Goal: Information Seeking & Learning: Learn about a topic

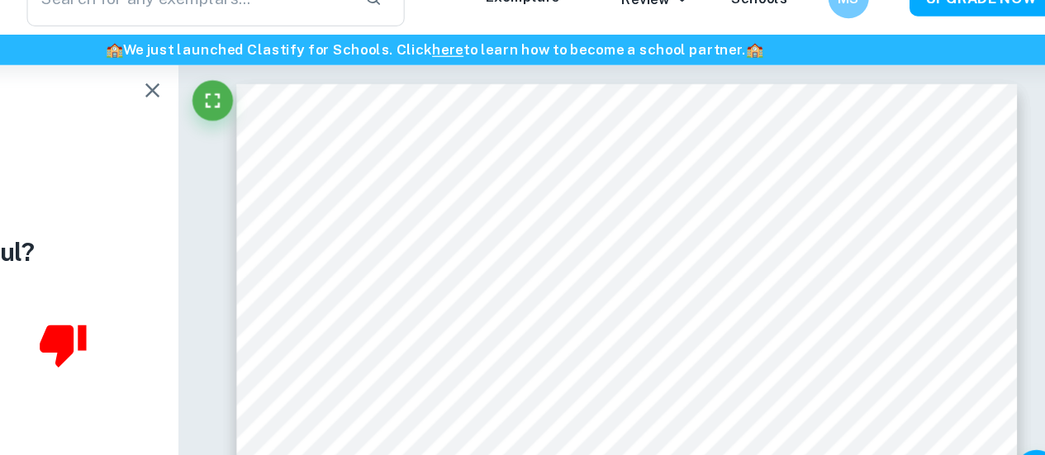
scroll to position [1, 0]
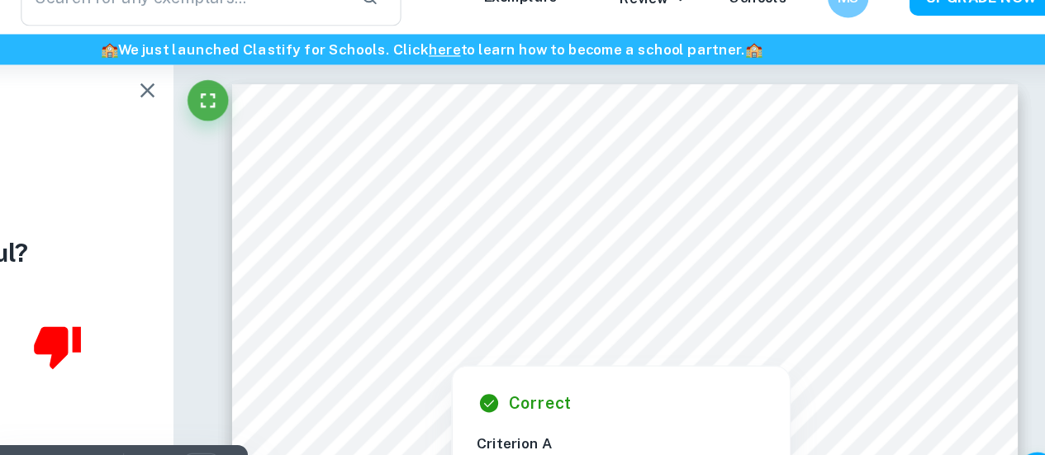
click at [633, 310] on div at bounding box center [679, 303] width 475 height 17
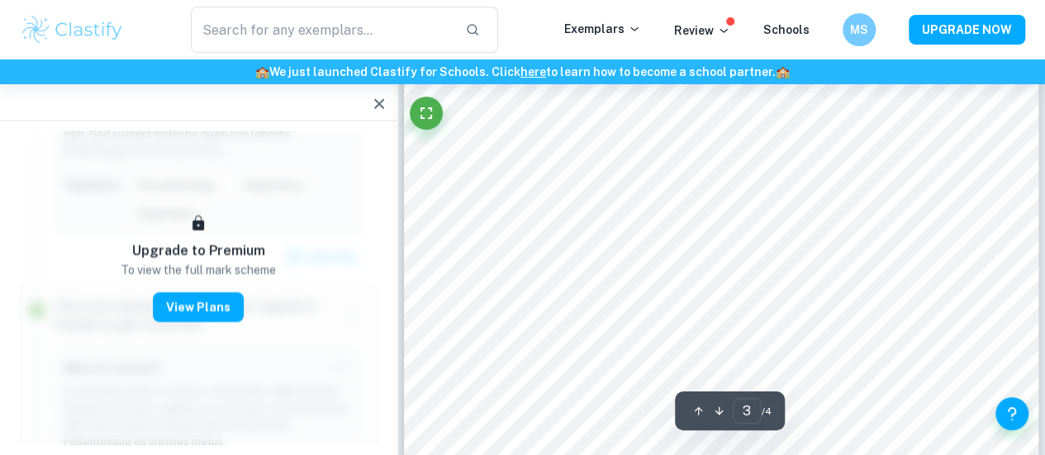
scroll to position [2168, 0]
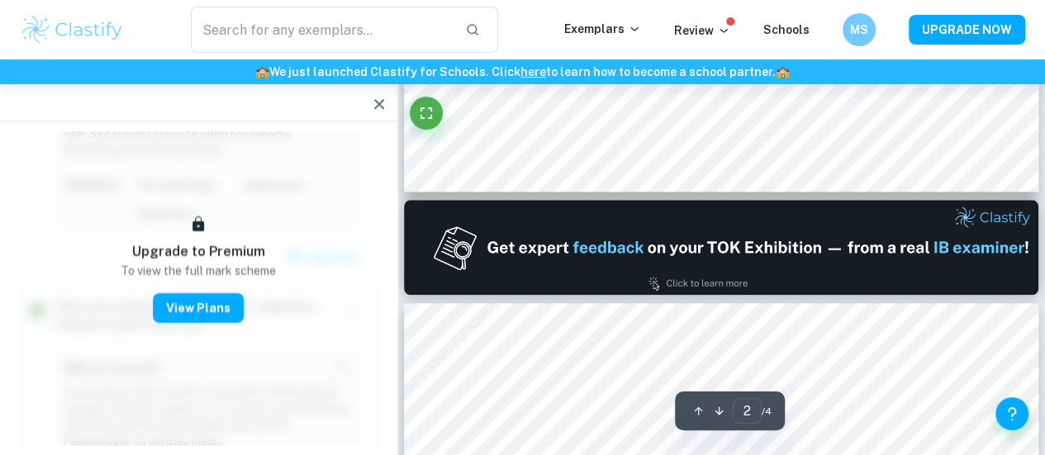
type input "1"
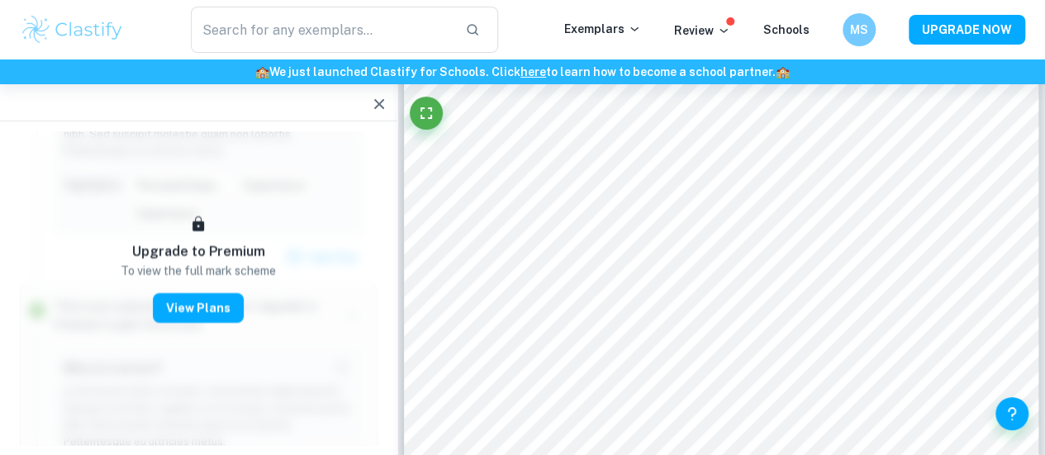
scroll to position [0, 0]
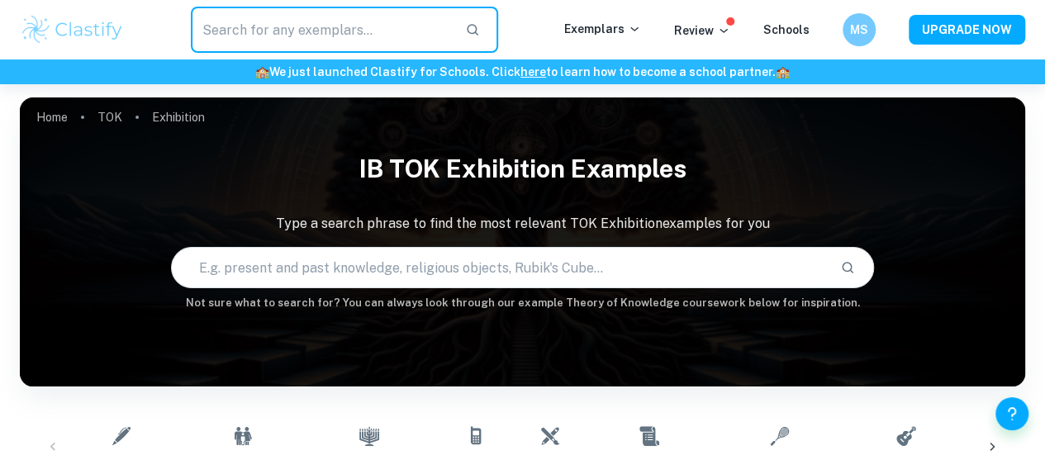
click at [391, 16] on input "text" at bounding box center [321, 30] width 261 height 46
type input "what is the relationship"
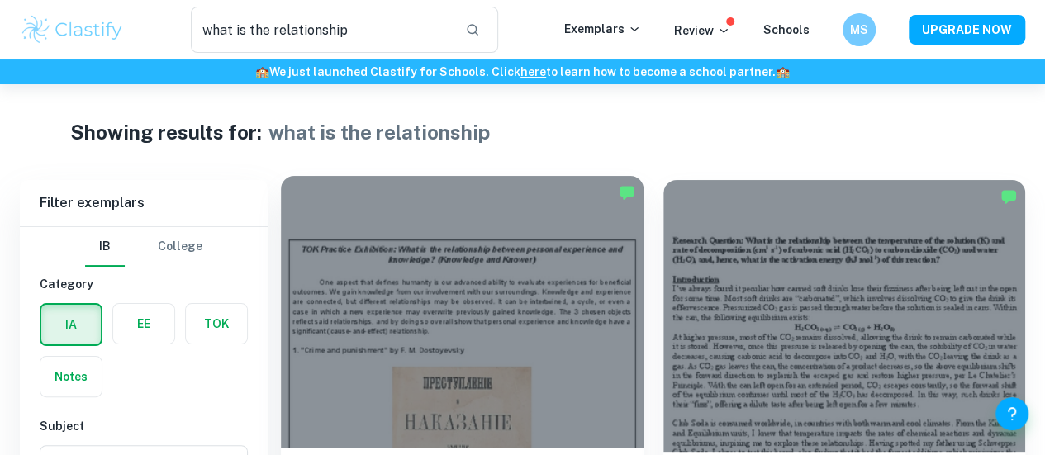
scroll to position [118, 0]
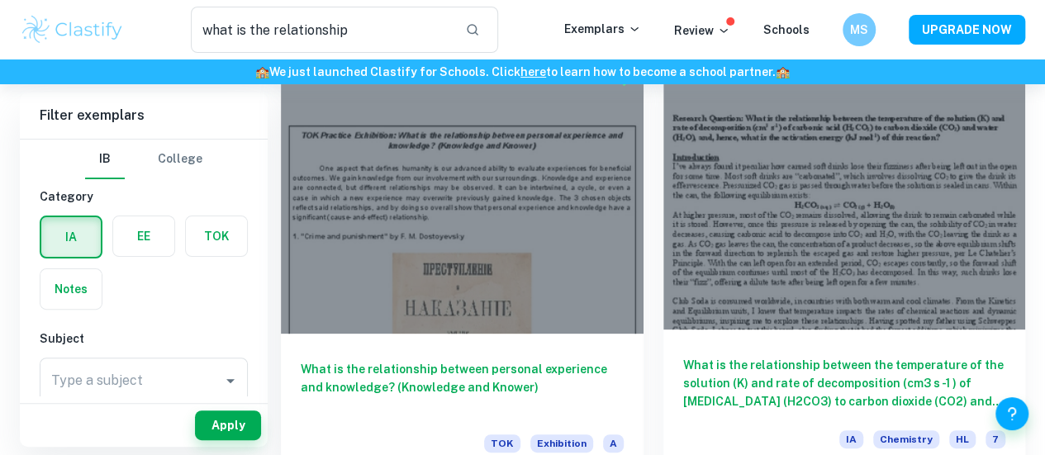
click at [692, 356] on h6 "What is the relationship between the temperature of the solution (K) and rate o…" at bounding box center [844, 383] width 323 height 55
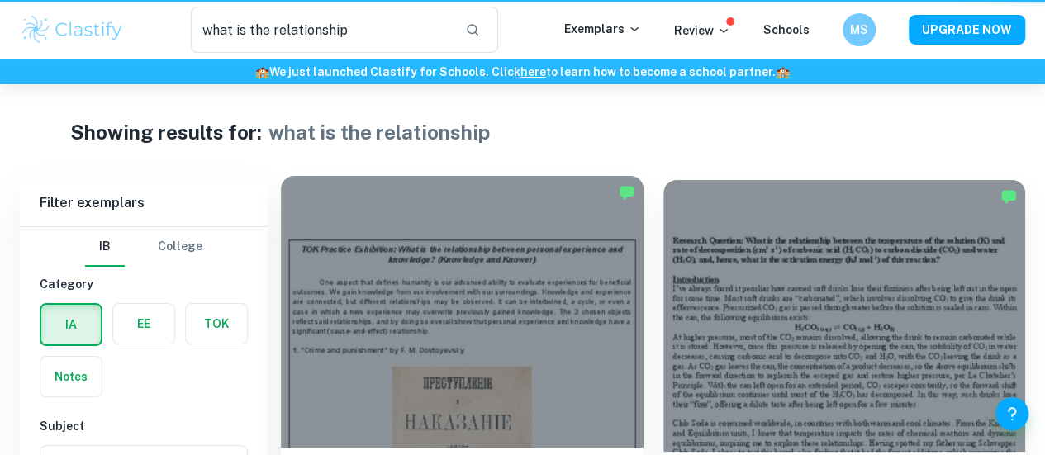
scroll to position [118, 0]
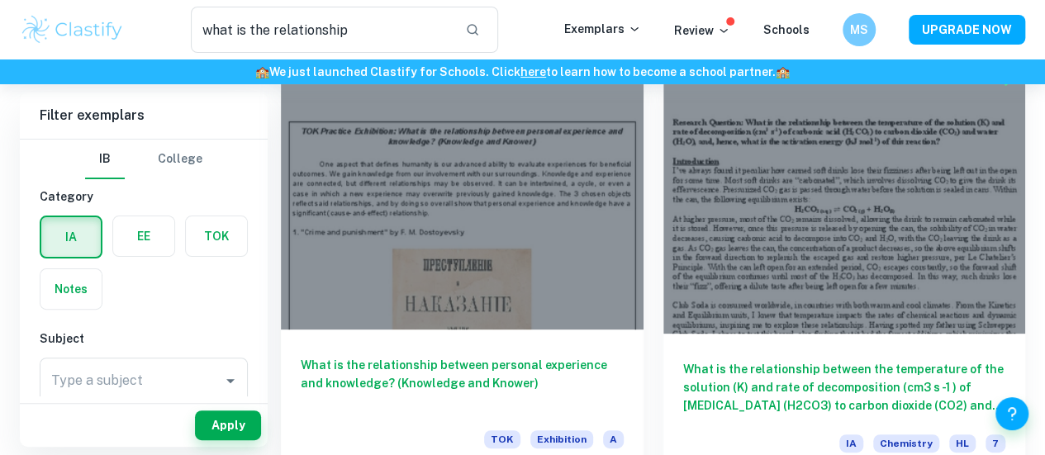
click at [372, 330] on div "What is the relationship between personal experience and knowledge? (Knowledge …" at bounding box center [462, 404] width 363 height 149
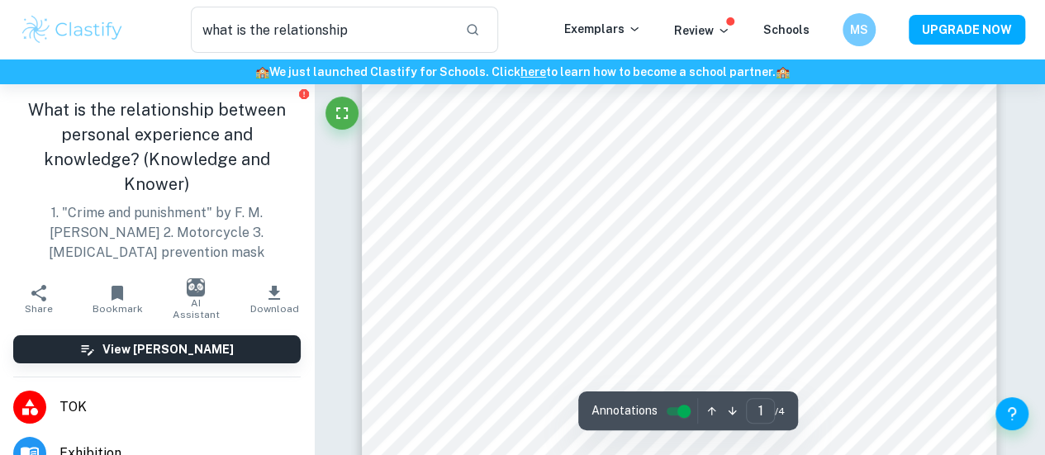
scroll to position [64, 0]
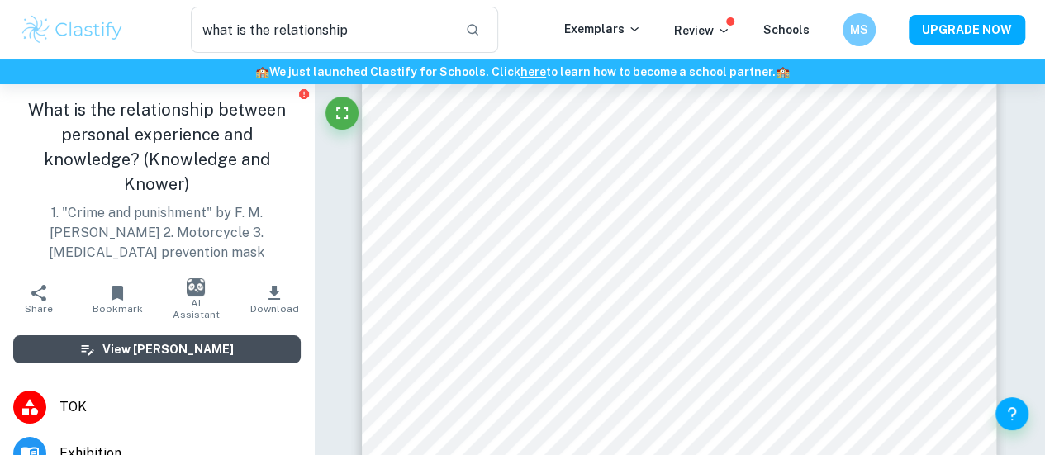
click at [149, 352] on h6 "View Mark Scheme" at bounding box center [167, 349] width 131 height 18
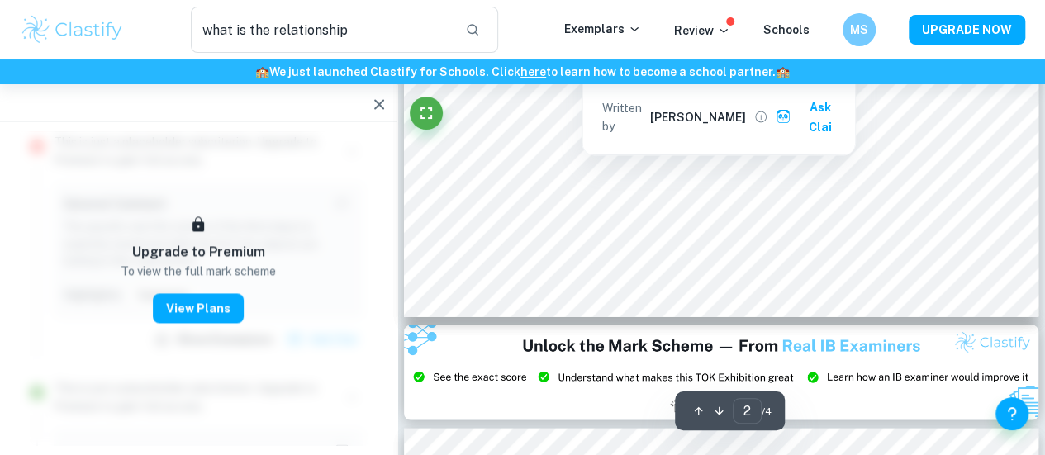
scroll to position [1543, 0]
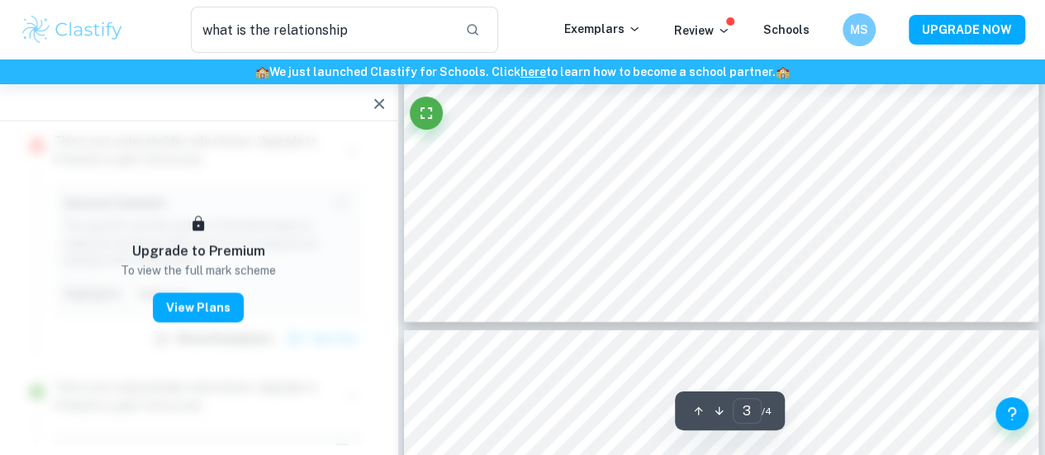
type input "4"
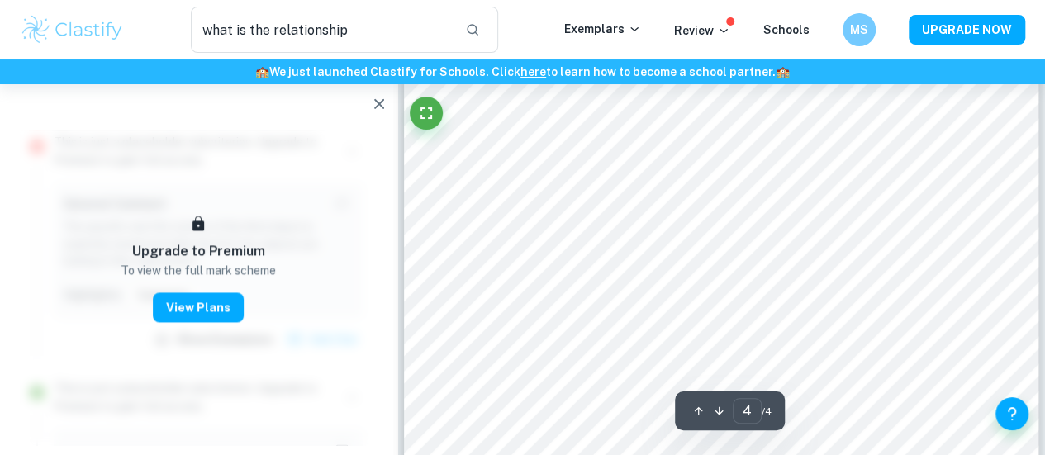
scroll to position [2734, 0]
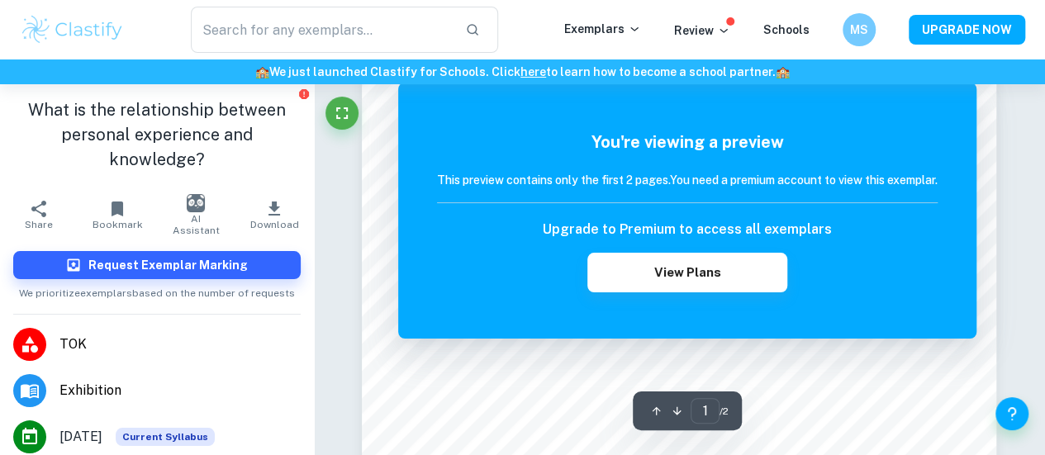
scroll to position [190, 0]
